Goal: Task Accomplishment & Management: Complete application form

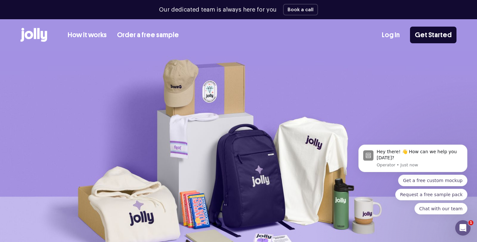
click at [94, 36] on link "How it works" at bounding box center [87, 35] width 39 height 11
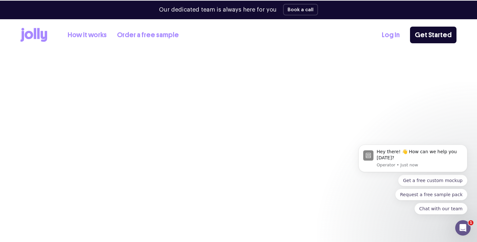
click at [92, 37] on link "How it works" at bounding box center [87, 35] width 39 height 11
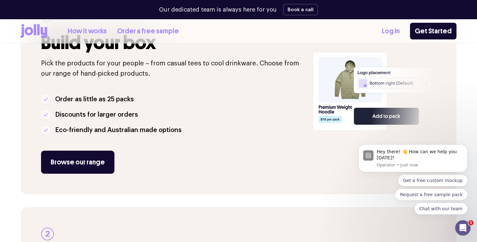
scroll to position [147, 0]
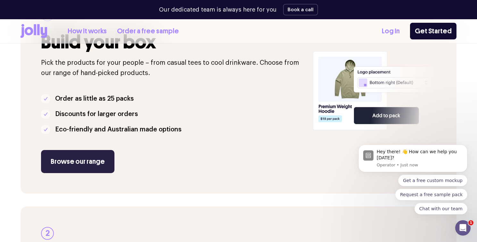
click at [77, 158] on link "Browse our range" at bounding box center [77, 161] width 73 height 23
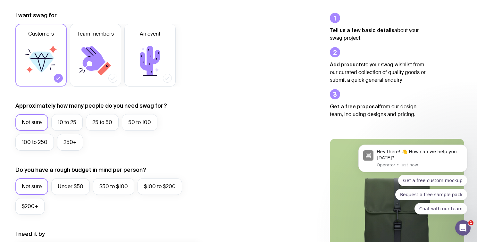
scroll to position [85, 0]
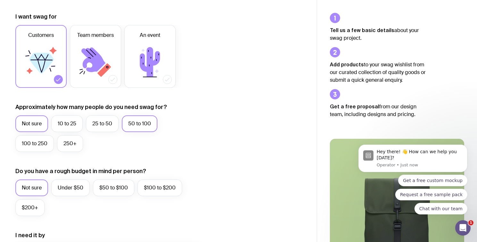
click at [145, 125] on label "50 to 100" at bounding box center [140, 123] width 36 height 17
click at [0, 0] on input "50 to 100" at bounding box center [0, 0] width 0 height 0
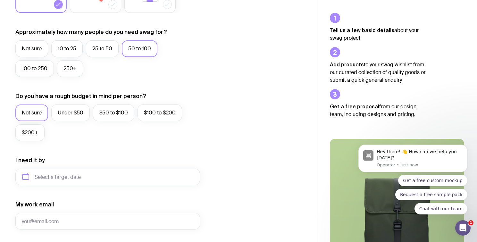
scroll to position [163, 0]
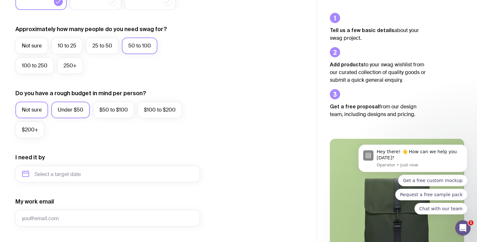
click at [76, 109] on label "Under $50" at bounding box center [70, 110] width 38 height 17
click at [0, 0] on input "Under $50" at bounding box center [0, 0] width 0 height 0
click at [108, 172] on input "text" at bounding box center [107, 174] width 185 height 17
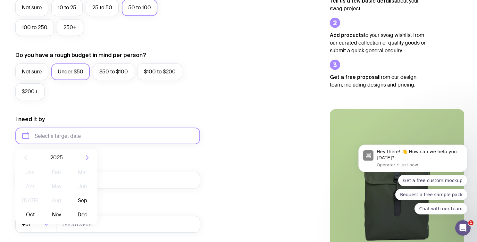
scroll to position [202, 0]
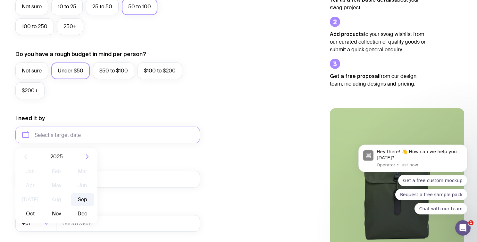
click at [42, 207] on button "Sep" at bounding box center [30, 213] width 23 height 13
type input "September 2025"
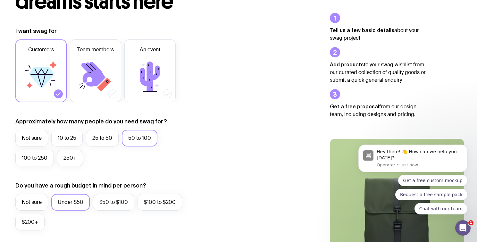
scroll to position [0, 0]
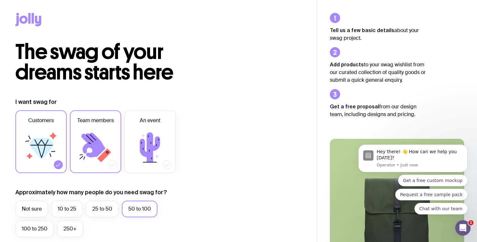
click at [97, 155] on icon at bounding box center [93, 145] width 24 height 25
click at [0, 0] on input "Team members" at bounding box center [0, 0] width 0 height 0
drag, startPoint x: 212, startPoint y: 123, endPoint x: 304, endPoint y: 83, distance: 100.8
